Goal: Task Accomplishment & Management: Complete application form

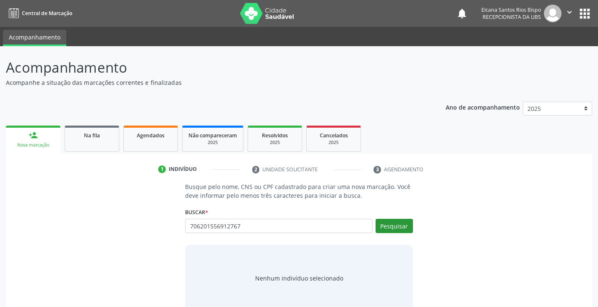
type input "706201556912767"
click at [396, 228] on button "Pesquisar" at bounding box center [394, 226] width 37 height 14
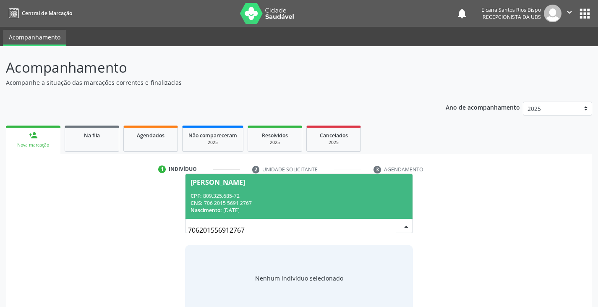
click at [216, 196] on div "CPF: 809.325.685-72" at bounding box center [299, 195] width 217 height 7
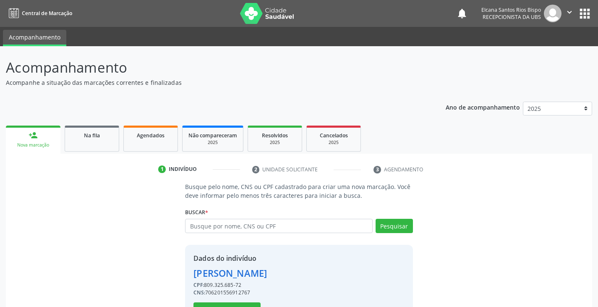
scroll to position [30, 0]
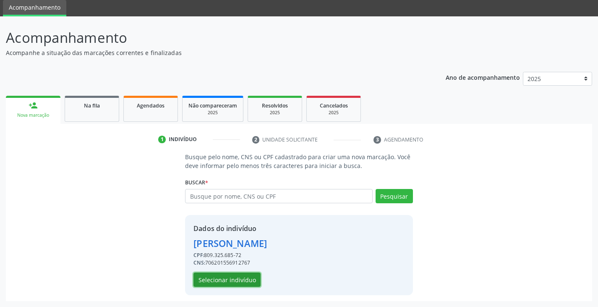
click at [226, 286] on button "Selecionar indivíduo" at bounding box center [226, 279] width 67 height 14
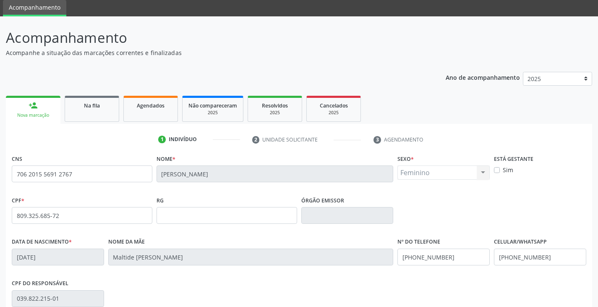
scroll to position [148, 0]
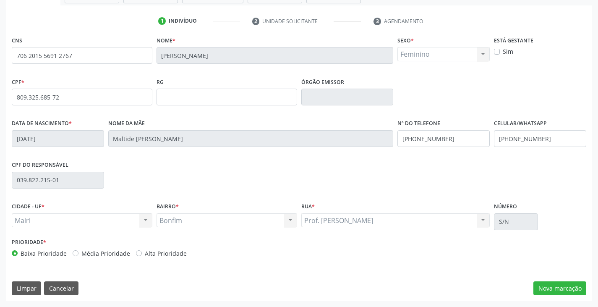
click at [154, 251] on label "Alta Prioridade" at bounding box center [166, 253] width 42 height 9
click at [142, 251] on input "Alta Prioridade" at bounding box center [139, 253] width 6 height 8
radio input "true"
click at [558, 285] on button "Nova marcação" at bounding box center [559, 288] width 53 height 14
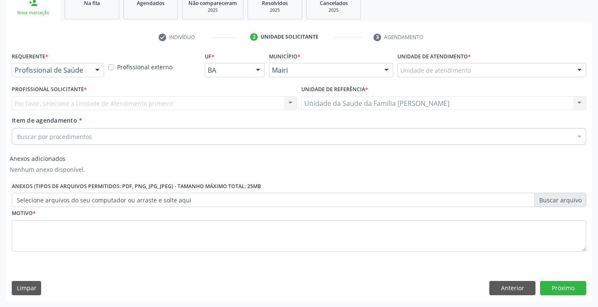
click at [455, 63] on label "Unidade de atendimento *" at bounding box center [433, 56] width 73 height 13
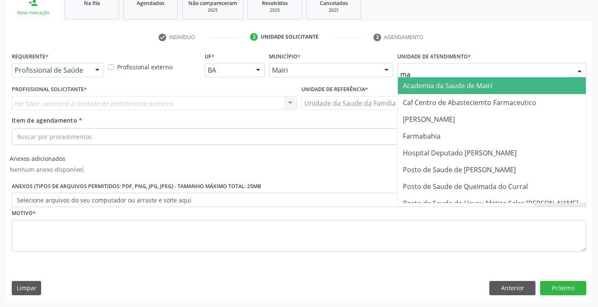
type input "mar"
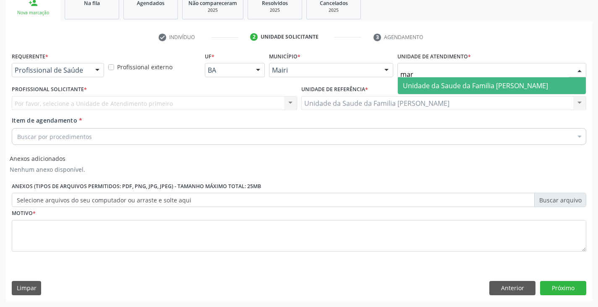
click at [444, 84] on span "Unidade da Saude da Familia [PERSON_NAME]" at bounding box center [475, 85] width 145 height 9
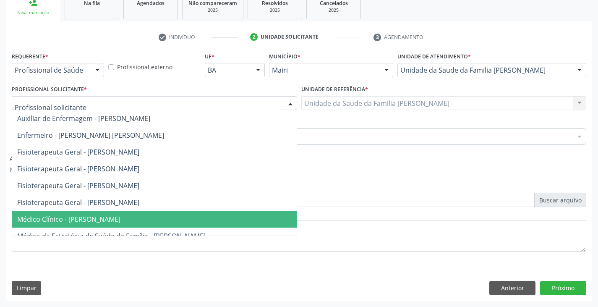
click at [55, 215] on span "Médico Clínico - [PERSON_NAME]" at bounding box center [68, 218] width 103 height 9
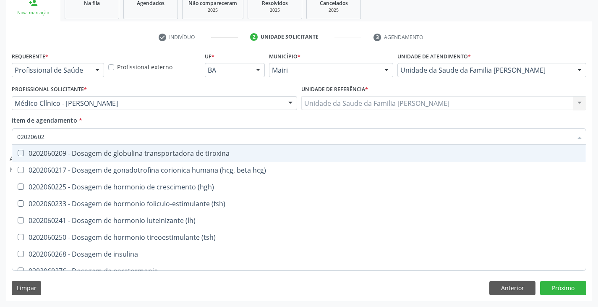
type input "020206025"
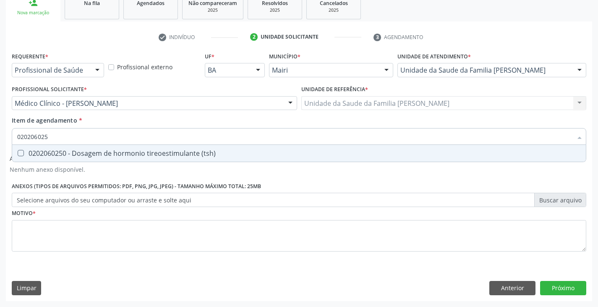
click at [61, 152] on div "0202060250 - Dosagem de hormonio tireoestimulante (tsh)" at bounding box center [299, 153] width 564 height 7
checkbox \(tsh\) "true"
type input "02020602"
checkbox \(tsh\) "false"
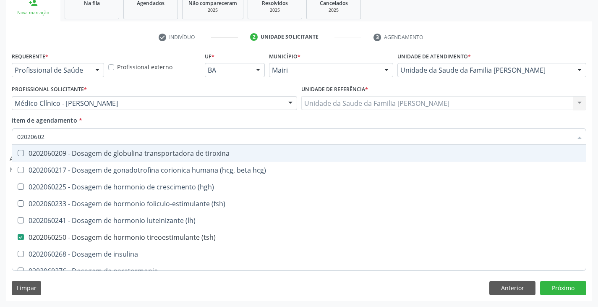
type input "0202060"
checkbox \(tsh\) "false"
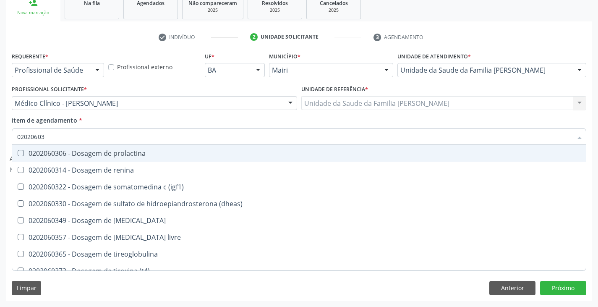
type input "020206039"
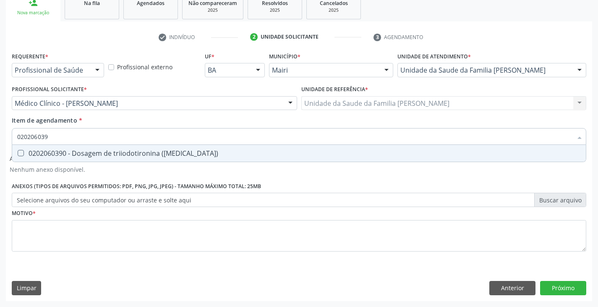
click at [61, 152] on div "0202060390 - Dosagem de triiodotironina ([MEDICAL_DATA])" at bounding box center [299, 153] width 564 height 7
checkbox \(t3\) "true"
type input "02020603"
checkbox \(t3\) "false"
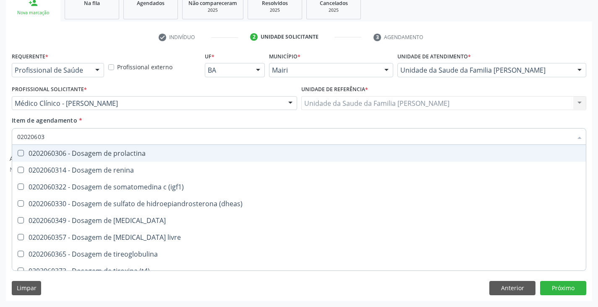
type input "0202060"
checkbox \(t3\) "false"
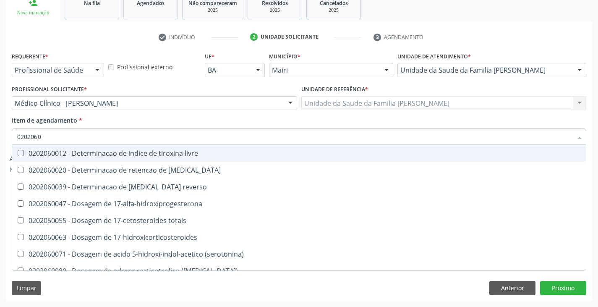
type input "02020603"
checkbox ciclico "true"
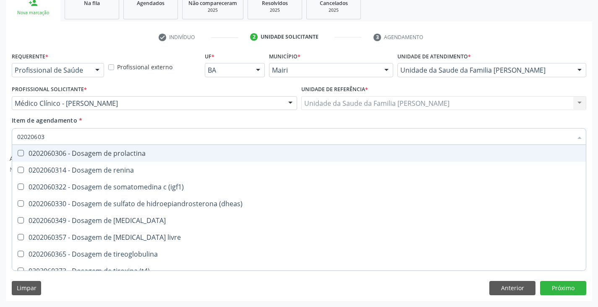
type input "020206037"
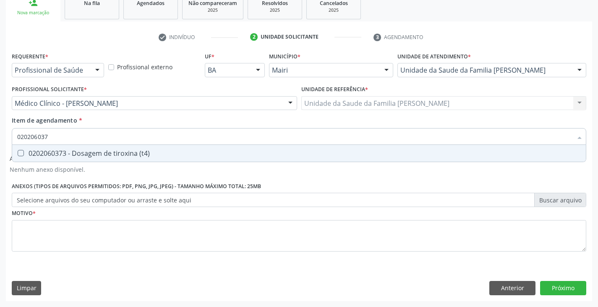
click at [61, 152] on div "0202060373 - Dosagem de tiroxina (t4)" at bounding box center [299, 153] width 564 height 7
checkbox \(t4\) "true"
type input "02020603"
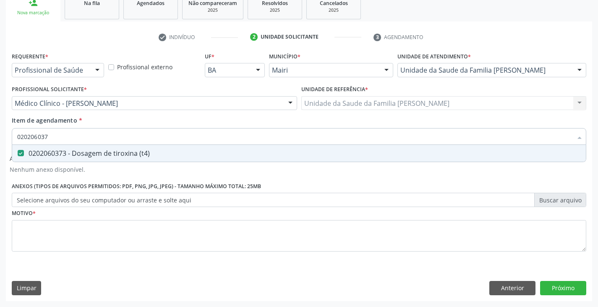
checkbox \(t4\) "false"
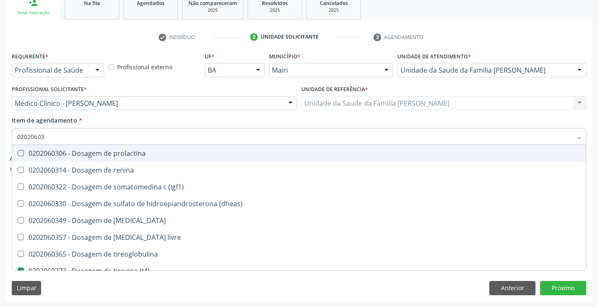
type input "0202060"
checkbox \(t4\) "false"
checkbox \(t3\) "false"
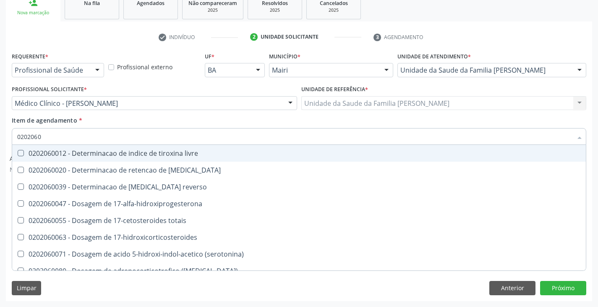
type input "02020603"
checkbox \(acth\) "true"
checkbox ciclico "true"
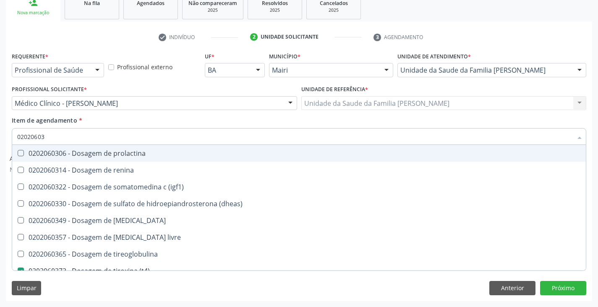
type input "020206038"
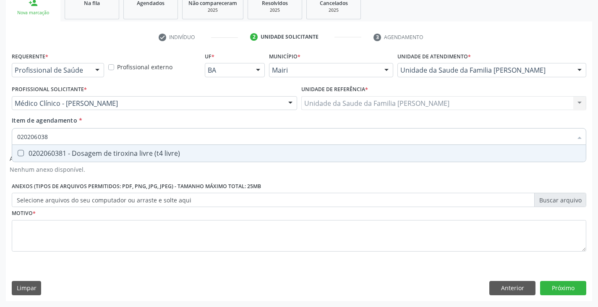
click at [61, 152] on div "0202060381 - Dosagem de tiroxina livre (t4 livre)" at bounding box center [299, 153] width 564 height 7
checkbox livre\) "true"
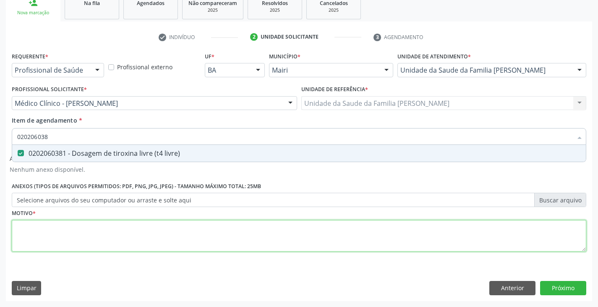
click at [80, 228] on div "Requerente * Profissional de Saúde Profissional de Saúde Paciente Nenhum result…" at bounding box center [299, 156] width 575 height 213
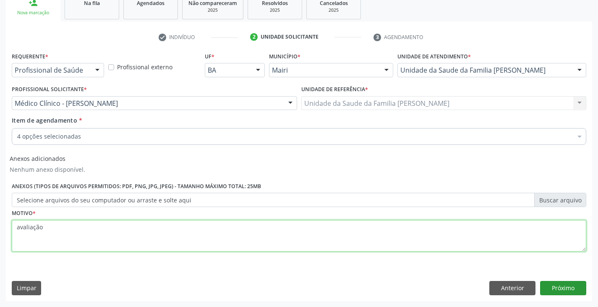
type textarea "avaliação"
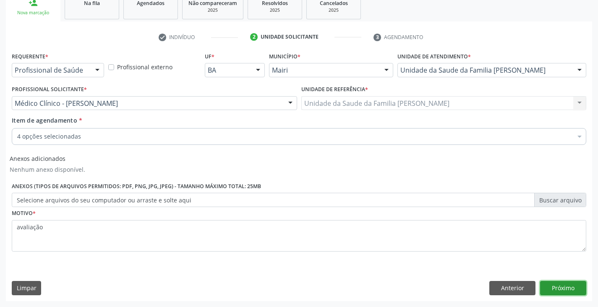
click at [578, 288] on button "Próximo" at bounding box center [563, 288] width 46 height 14
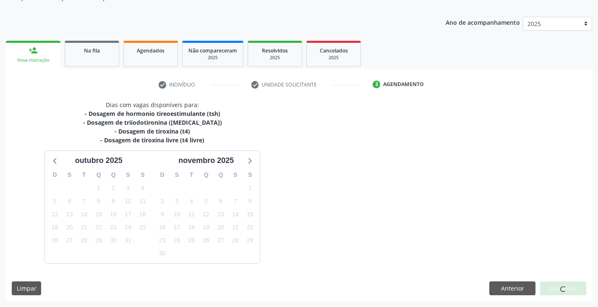
scroll to position [110, 0]
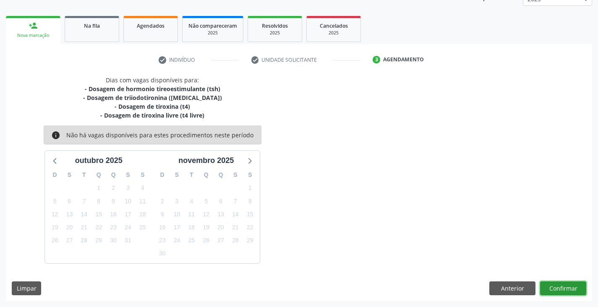
click at [578, 290] on button "Confirmar" at bounding box center [563, 288] width 46 height 14
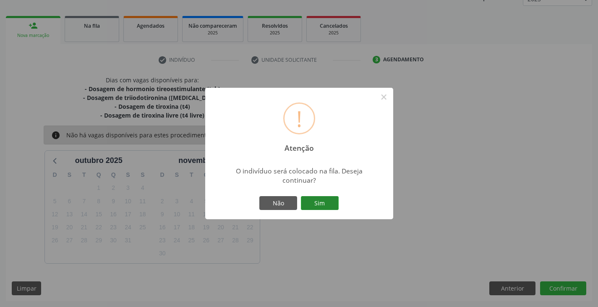
click at [316, 201] on button "Sim" at bounding box center [320, 203] width 38 height 14
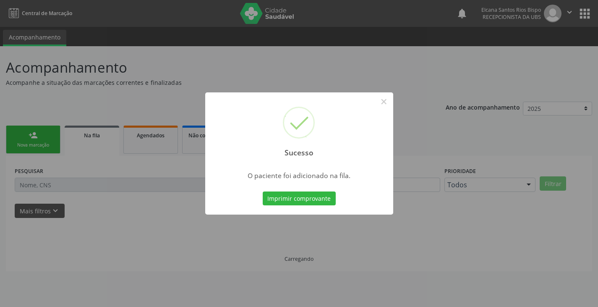
scroll to position [0, 0]
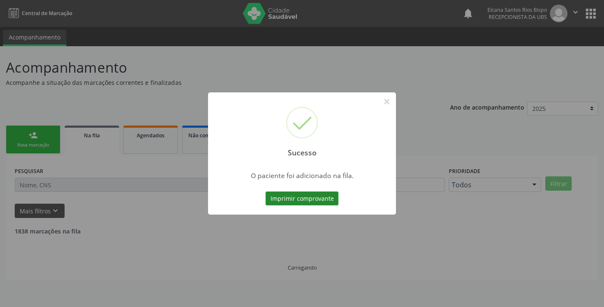
click at [307, 196] on button "Imprimir comprovante" at bounding box center [302, 198] width 73 height 14
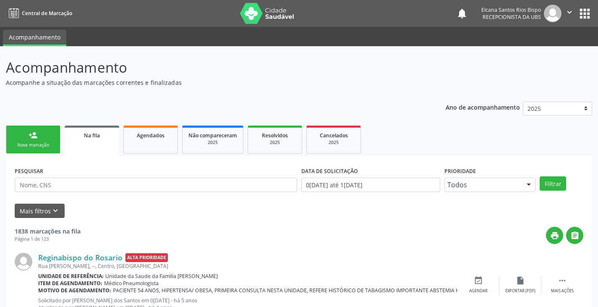
click at [84, 193] on div "PESQUISAR" at bounding box center [156, 181] width 287 height 33
click at [88, 177] on div "PESQUISAR" at bounding box center [156, 181] width 287 height 33
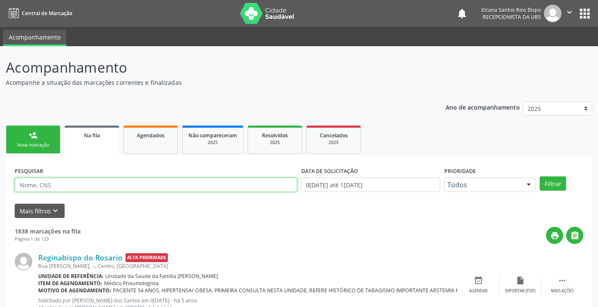
click at [88, 180] on input "text" at bounding box center [156, 185] width 282 height 14
paste input "706 2015 5691 2767"
type input "706 2015 5691 2767"
click at [540, 176] on button "Filtrar" at bounding box center [553, 183] width 26 height 14
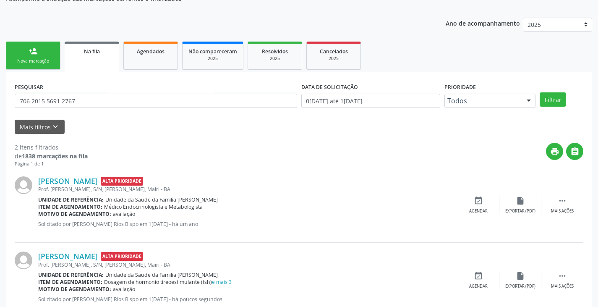
scroll to position [109, 0]
